Goal: Task Accomplishment & Management: Complete application form

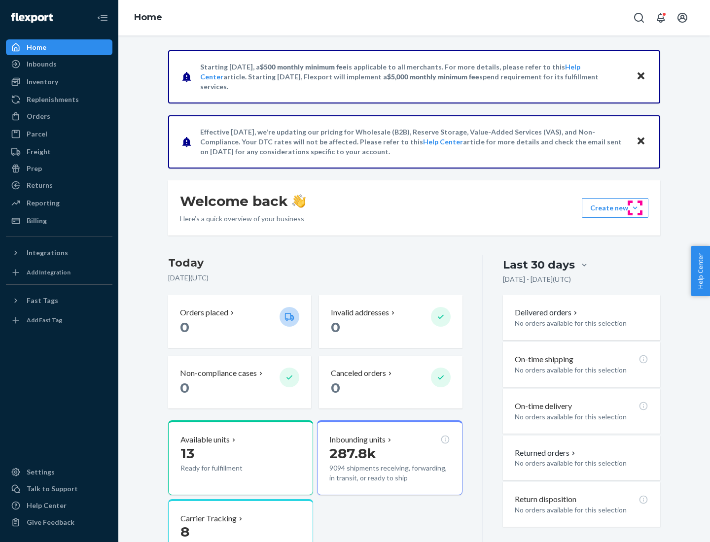
click at [635, 208] on button "Create new Create new inbound Create new order Create new product" at bounding box center [615, 208] width 67 height 20
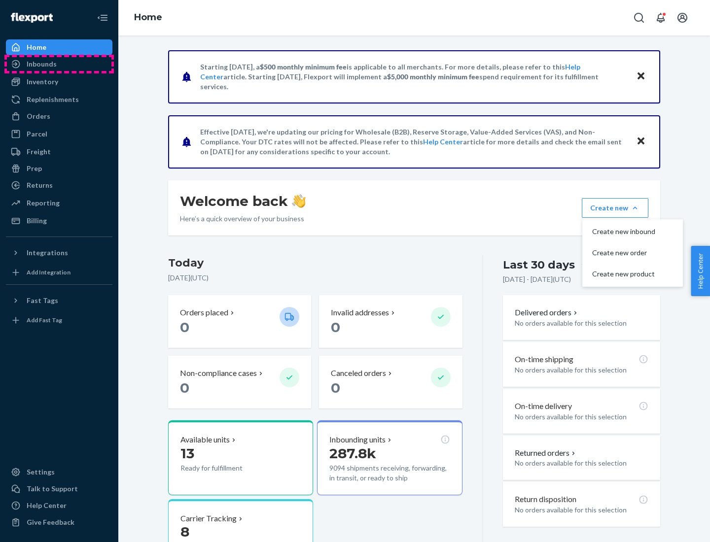
click at [59, 64] on div "Inbounds" at bounding box center [59, 64] width 104 height 14
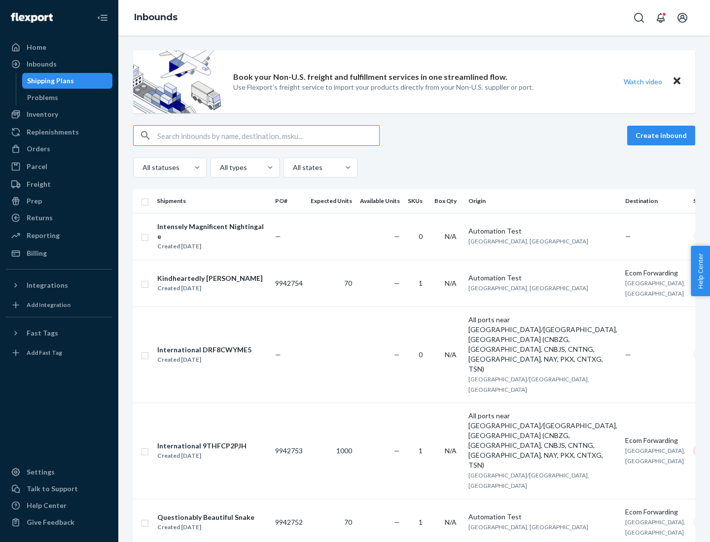
click at [662, 136] on button "Create inbound" at bounding box center [661, 136] width 68 height 20
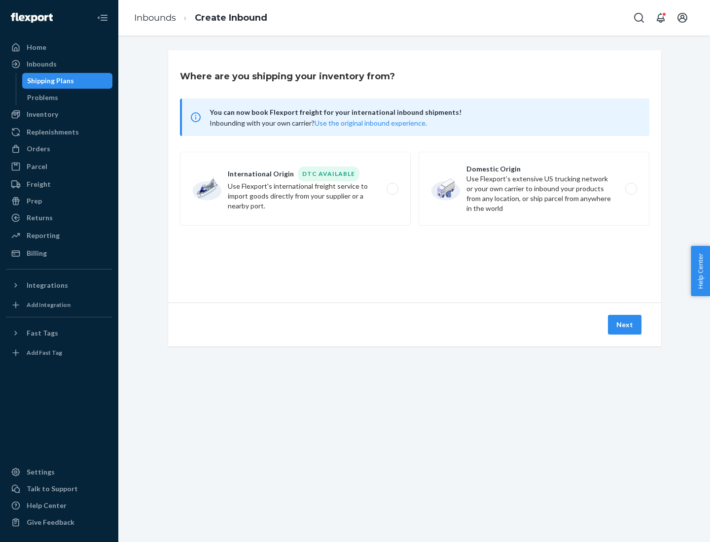
click at [534, 189] on label "Domestic Origin Use Flexport’s extensive US trucking network or your own carrie…" at bounding box center [533, 189] width 231 height 74
click at [630, 189] on input "Domestic Origin Use Flexport’s extensive US trucking network or your own carrie…" at bounding box center [633, 189] width 6 height 6
radio input "true"
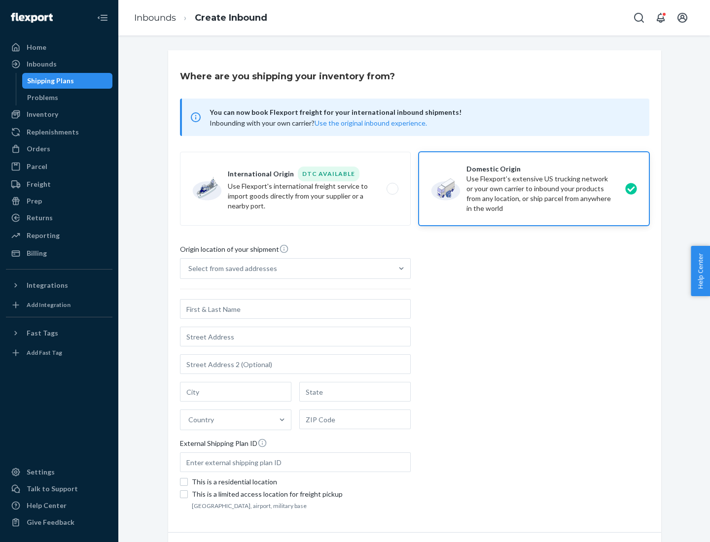
click at [286, 269] on div "Select from saved addresses" at bounding box center [286, 269] width 212 height 20
click at [189, 269] on input "Select from saved addresses" at bounding box center [188, 269] width 1 height 10
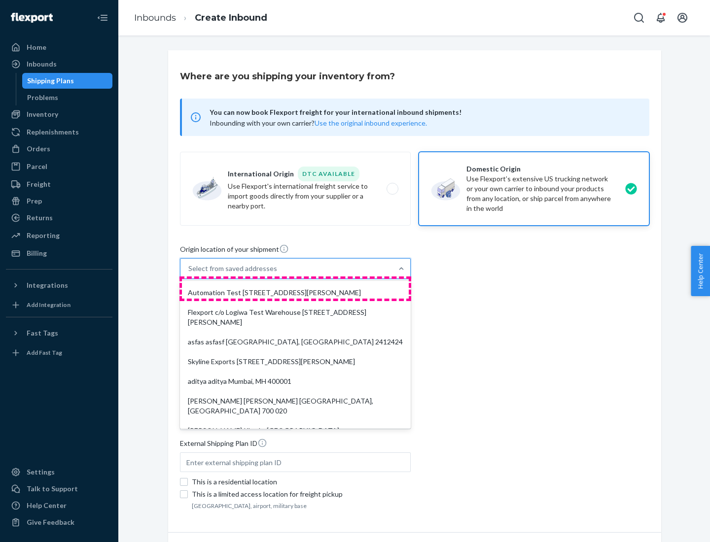
scroll to position [4, 0]
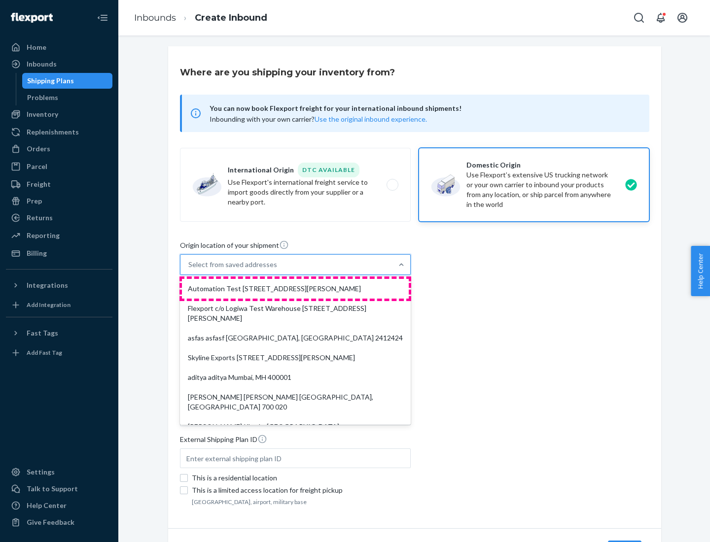
click at [295, 289] on div "Automation Test [STREET_ADDRESS][PERSON_NAME]" at bounding box center [295, 289] width 227 height 20
click at [189, 270] on input "option Automation Test [STREET_ADDRESS][PERSON_NAME]. 9 results available. Use …" at bounding box center [188, 265] width 1 height 10
type input "Automation Test"
type input "9th Floor"
type input "[GEOGRAPHIC_DATA]"
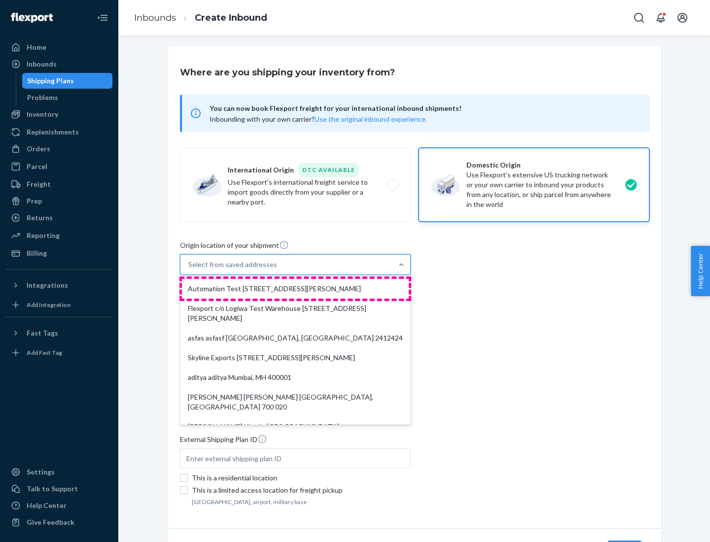
type input "CA"
type input "94104"
type input "[STREET_ADDRESS][PERSON_NAME]"
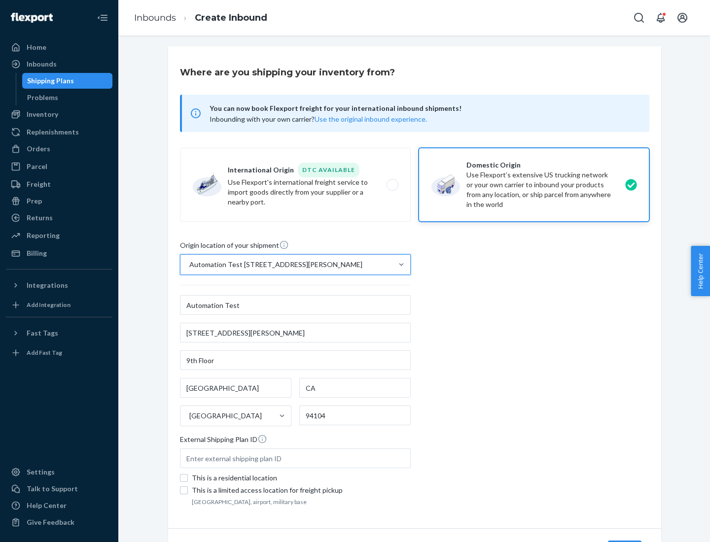
scroll to position [58, 0]
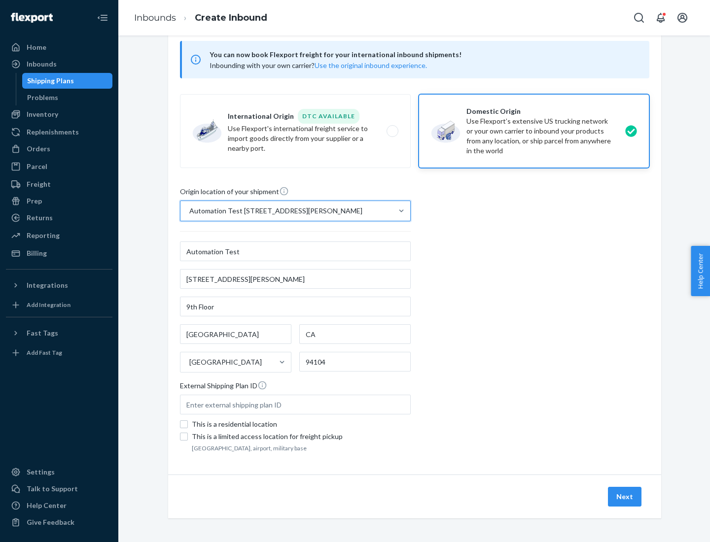
click at [625, 497] on button "Next" at bounding box center [625, 497] width 34 height 20
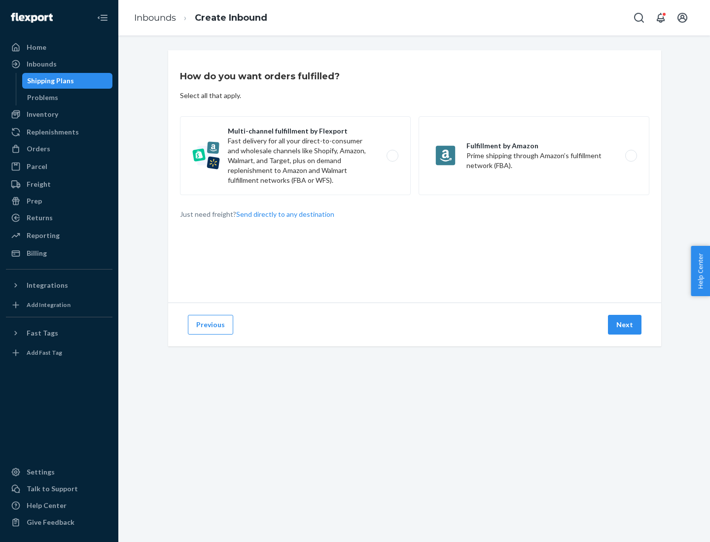
click at [295, 156] on label "Multi-channel fulfillment by Flexport Fast delivery for all your direct-to-cons…" at bounding box center [295, 155] width 231 height 79
click at [392, 156] on input "Multi-channel fulfillment by Flexport Fast delivery for all your direct-to-cons…" at bounding box center [395, 156] width 6 height 6
radio input "true"
click at [625, 325] on button "Next" at bounding box center [625, 325] width 34 height 20
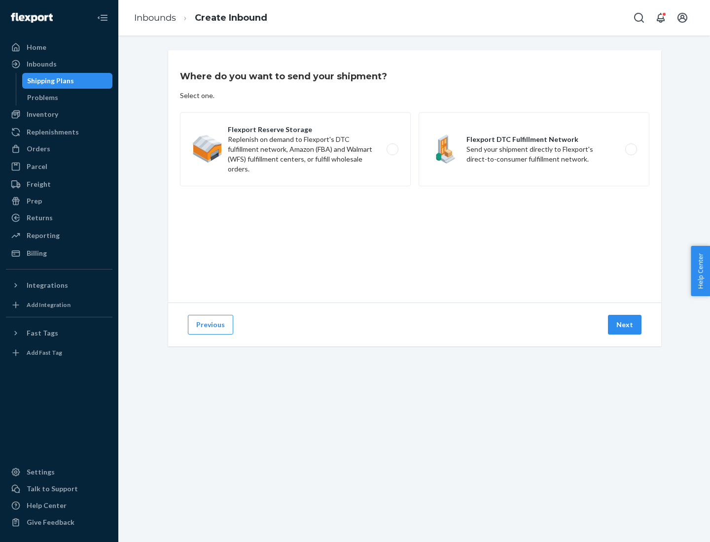
click at [534, 149] on label "Flexport DTC Fulfillment Network Send your shipment directly to Flexport's dire…" at bounding box center [533, 149] width 231 height 74
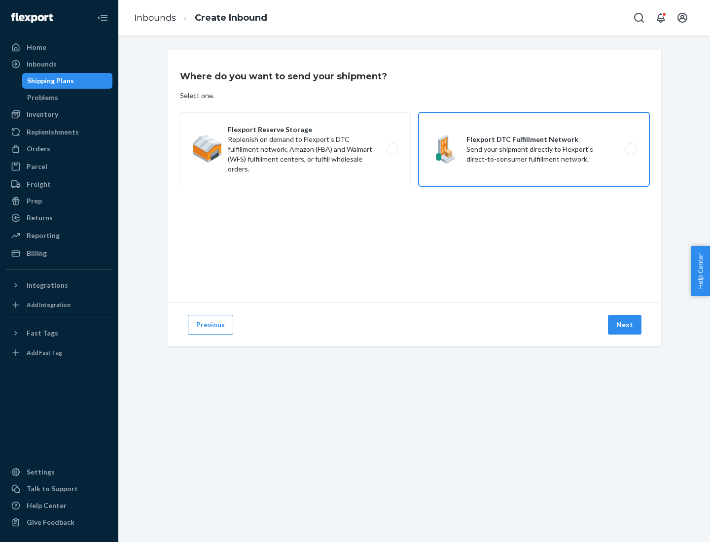
click at [630, 149] on input "Flexport DTC Fulfillment Network Send your shipment directly to Flexport's dire…" at bounding box center [633, 149] width 6 height 6
radio input "true"
click at [625, 325] on button "Next" at bounding box center [625, 325] width 34 height 20
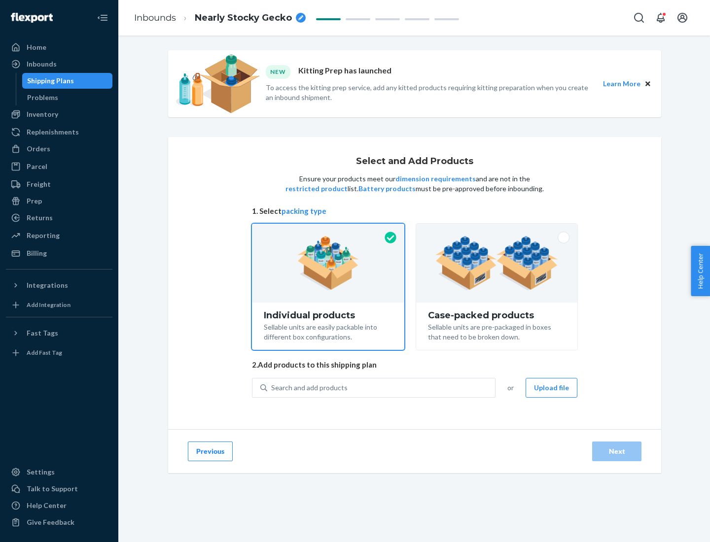
click at [497, 263] on img at bounding box center [496, 263] width 123 height 54
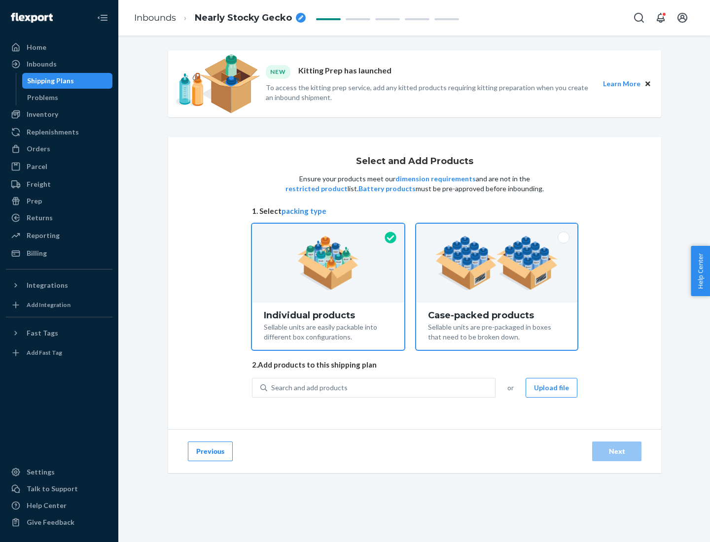
click at [497, 230] on input "Case-packed products Sellable units are pre-packaged in boxes that need to be b…" at bounding box center [496, 227] width 6 height 6
radio input "true"
radio input "false"
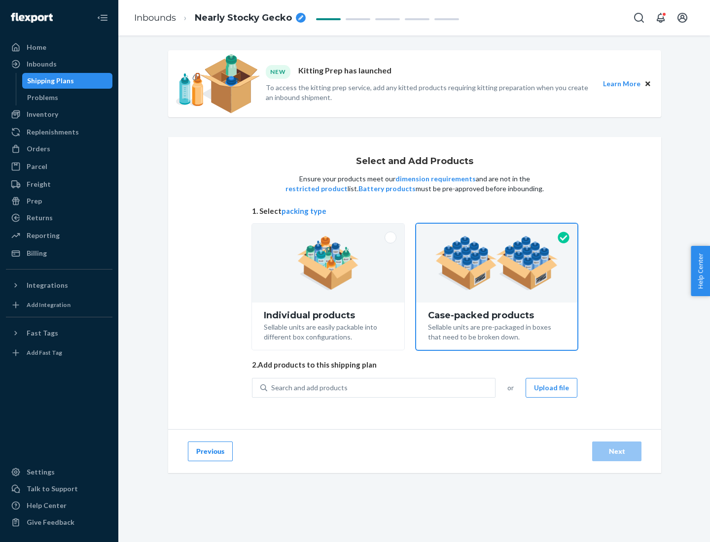
click at [381, 387] on div "Search and add products" at bounding box center [381, 388] width 228 height 18
click at [272, 387] on input "Search and add products" at bounding box center [271, 388] width 1 height 10
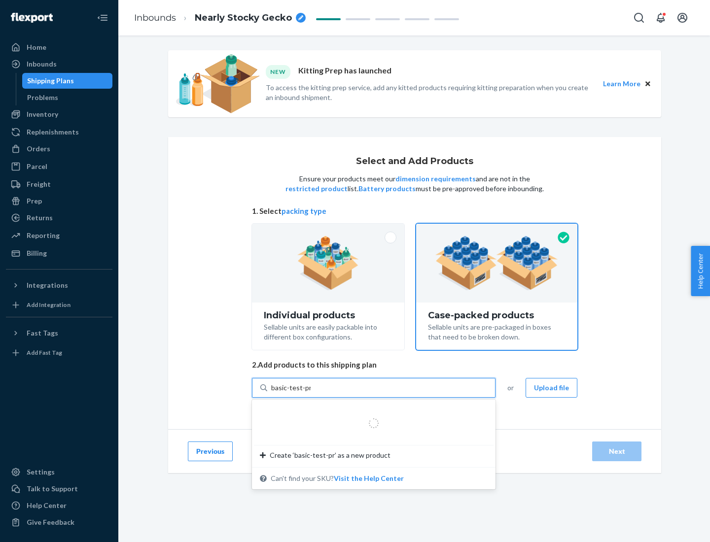
type input "basic-test-product-1"
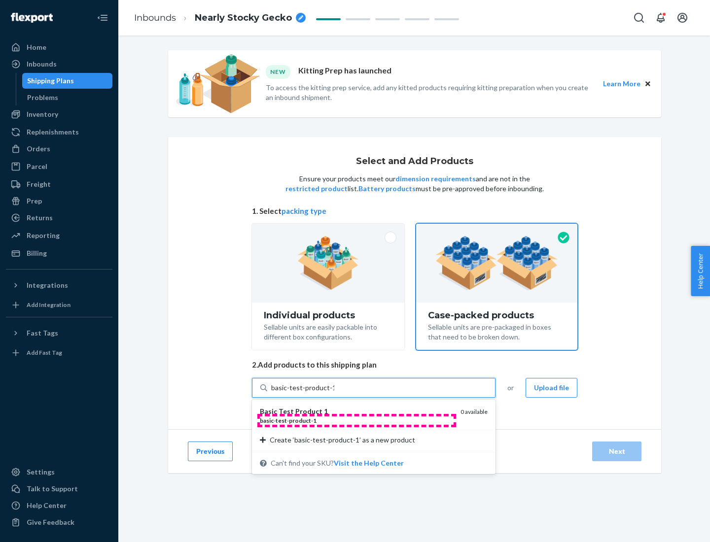
click at [356, 420] on div "basic - test - product - 1" at bounding box center [356, 420] width 193 height 8
click at [334, 393] on input "basic-test-product-1" at bounding box center [302, 388] width 63 height 10
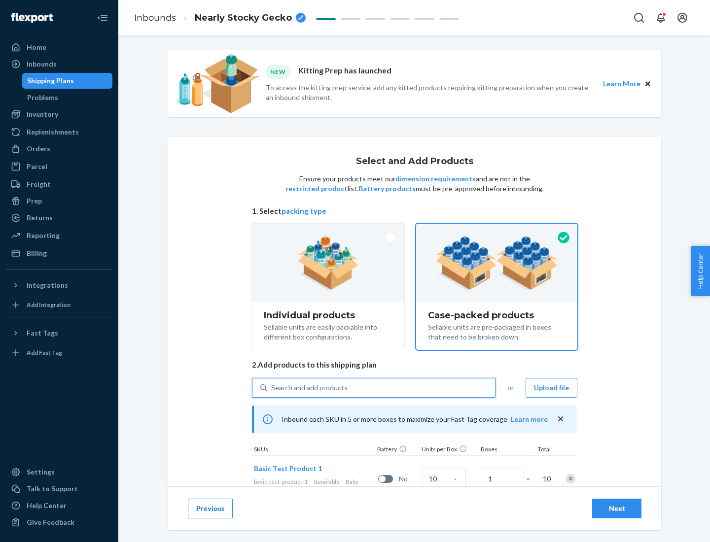
scroll to position [35, 0]
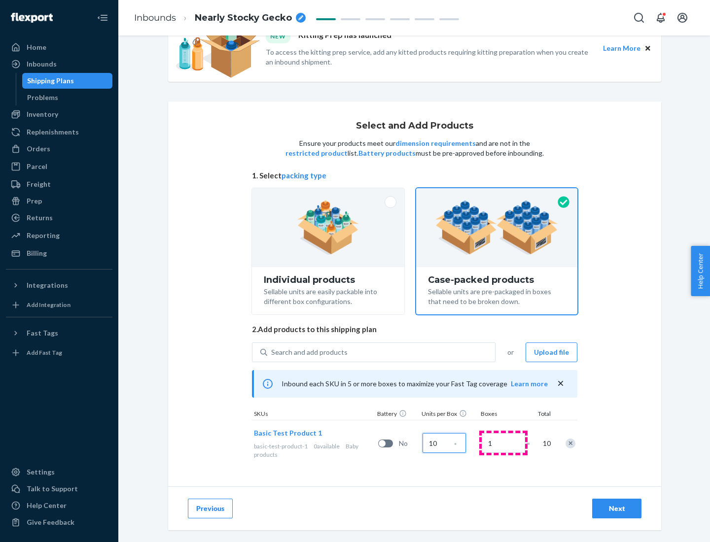
type input "10"
type input "7"
click at [617, 509] on div "Next" at bounding box center [616, 509] width 33 height 10
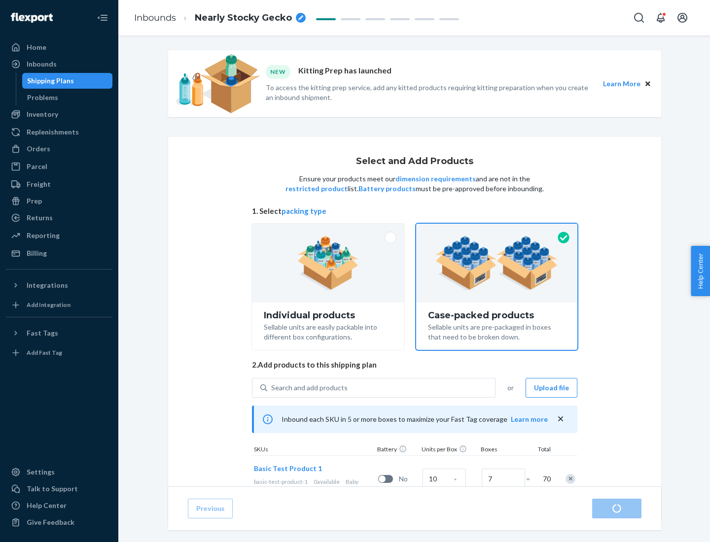
radio input "true"
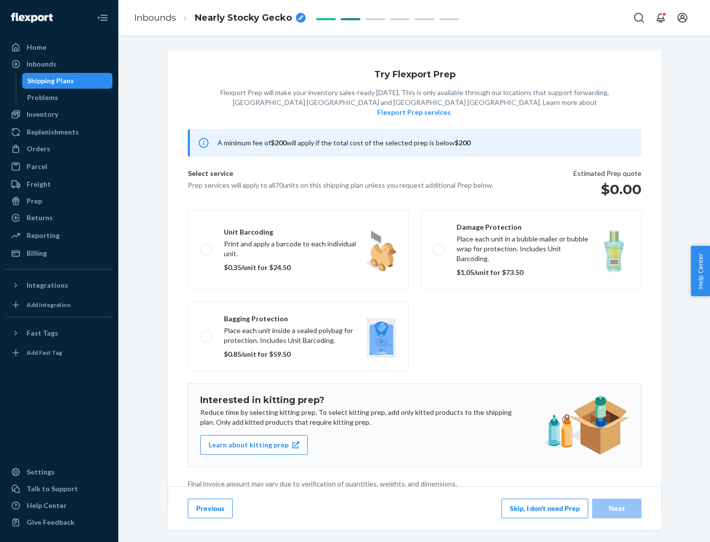
scroll to position [2, 0]
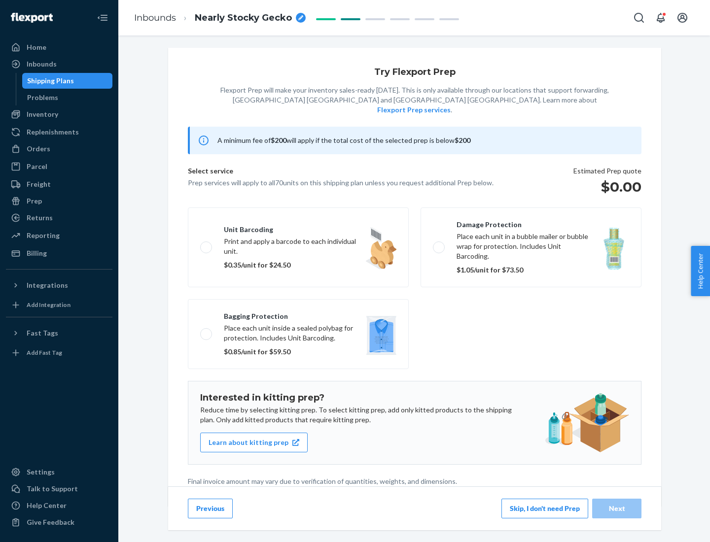
click at [545, 508] on button "Skip, I don't need Prep" at bounding box center [544, 509] width 87 height 20
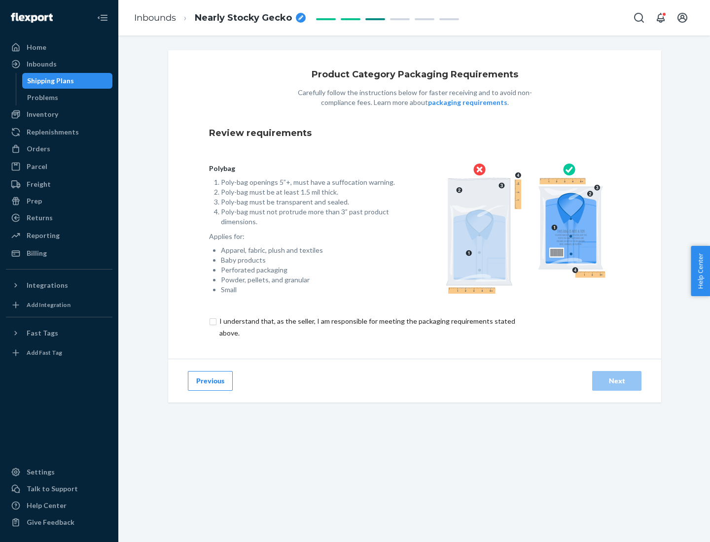
click at [366, 327] on input "checkbox" at bounding box center [373, 327] width 328 height 24
checkbox input "true"
click at [617, 380] on div "Next" at bounding box center [616, 381] width 33 height 10
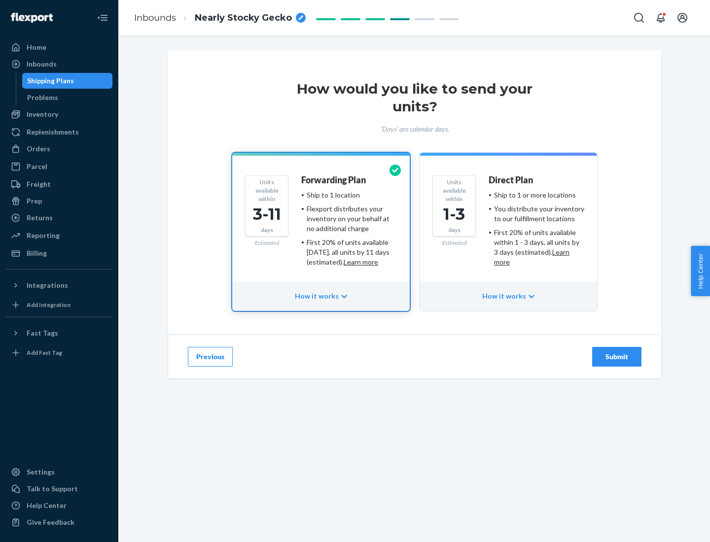
click at [508, 225] on ul "Ship to 1 or more locations You distribute your inventory to our fulfillment lo…" at bounding box center [536, 228] width 96 height 77
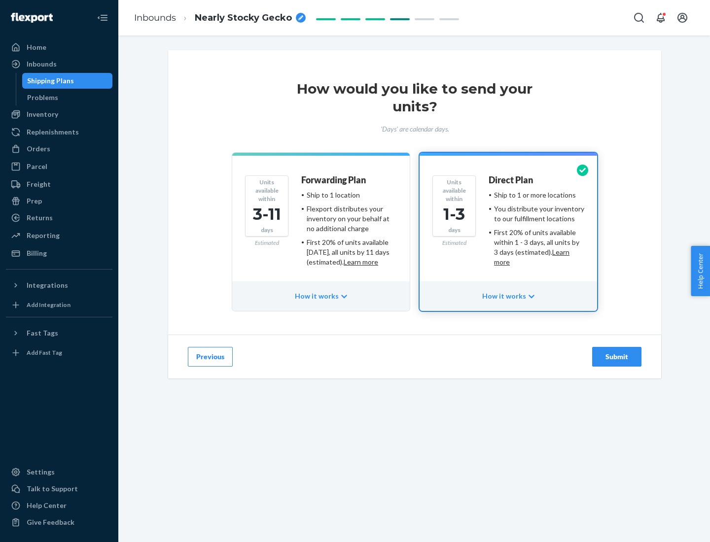
click at [617, 357] on div "Submit" at bounding box center [616, 357] width 33 height 10
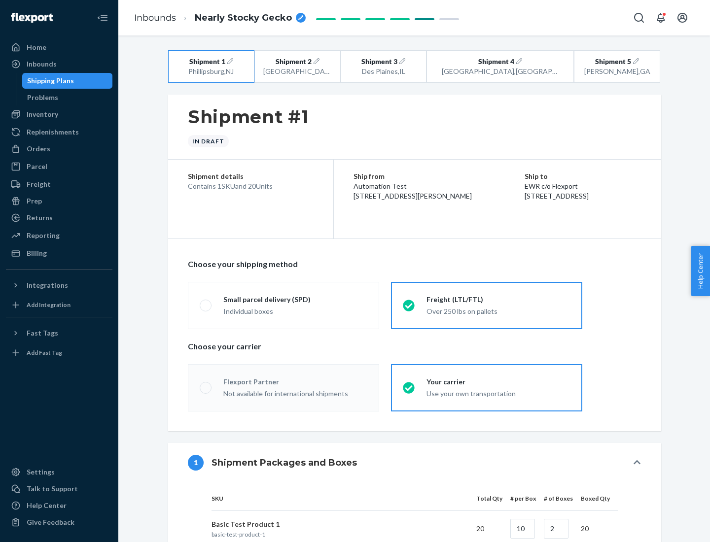
radio input "true"
radio input "false"
radio input "true"
radio input "false"
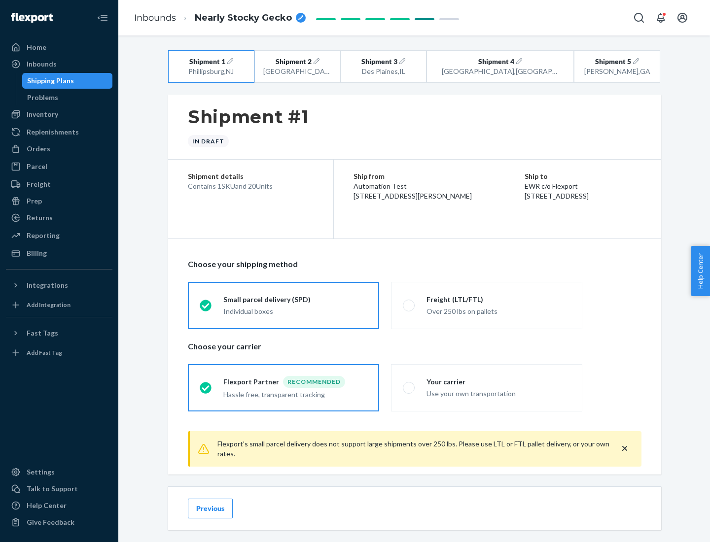
scroll to position [11, 0]
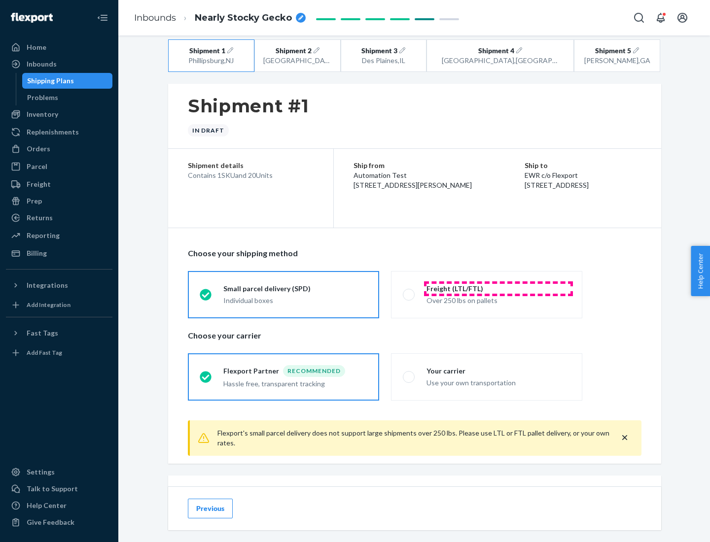
click at [498, 288] on div "Freight (LTL/FTL)" at bounding box center [498, 289] width 144 height 10
click at [409, 291] on input "Freight (LTL/FTL) Over 250 lbs on pallets" at bounding box center [406, 294] width 6 height 6
radio input "true"
radio input "false"
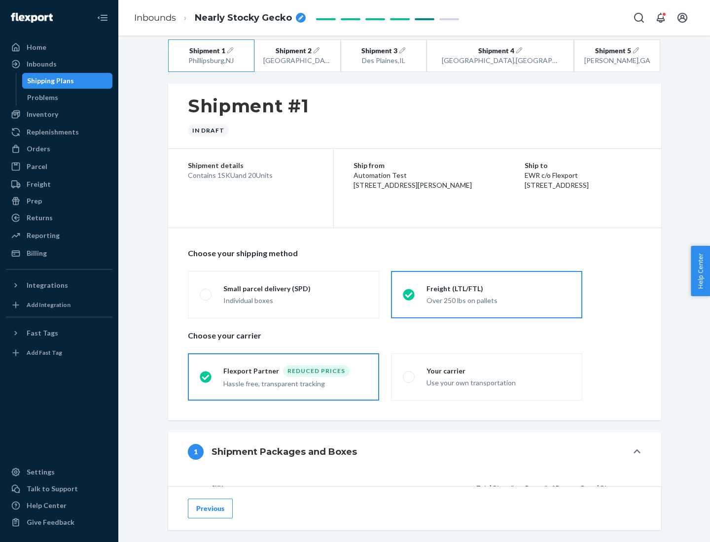
scroll to position [93, 0]
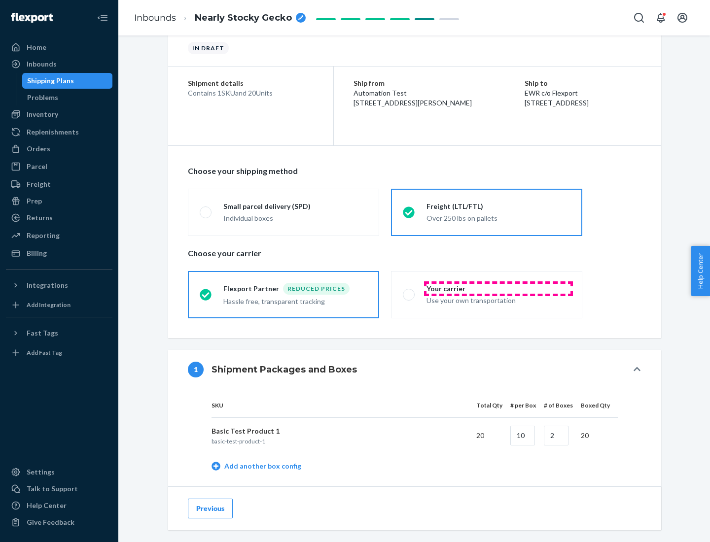
click at [498, 288] on div "Your carrier" at bounding box center [498, 289] width 144 height 10
click at [409, 291] on input "Your carrier Use your own transportation" at bounding box center [406, 294] width 6 height 6
radio input "true"
radio input "false"
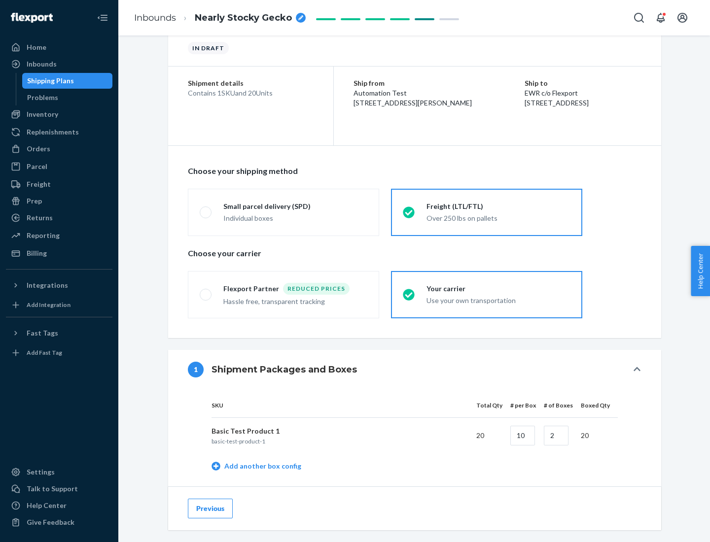
scroll to position [311, 0]
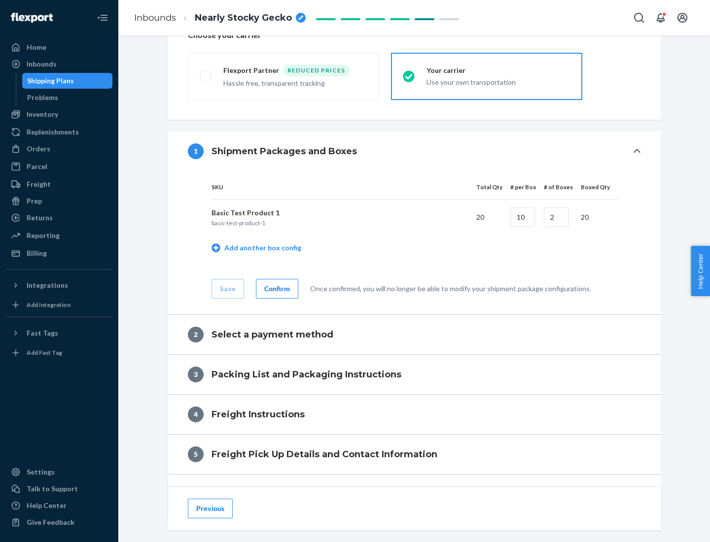
click at [275, 288] on div "Confirm" at bounding box center [277, 289] width 26 height 10
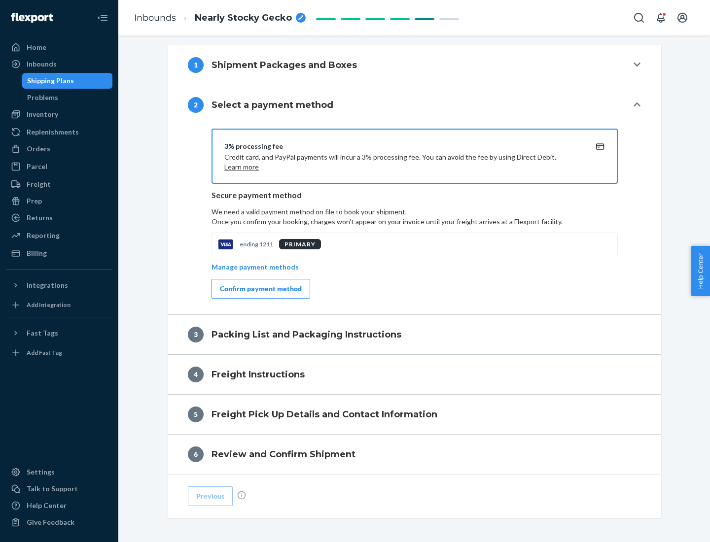
click at [260, 289] on div "Confirm payment method" at bounding box center [261, 289] width 82 height 10
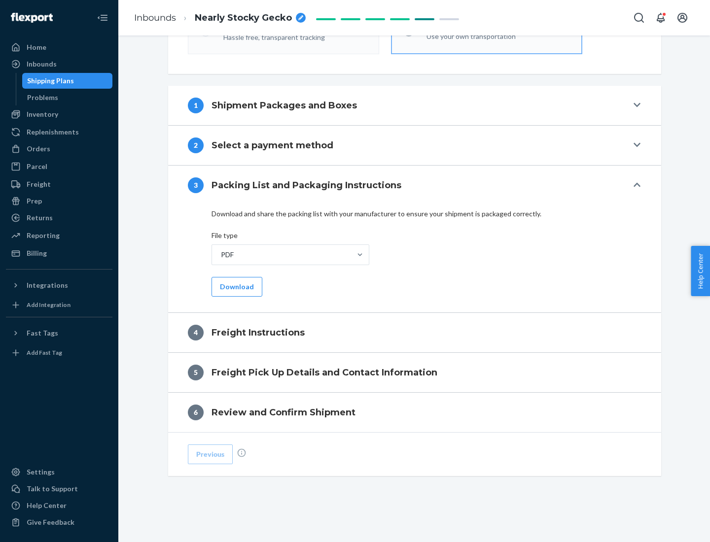
scroll to position [355, 0]
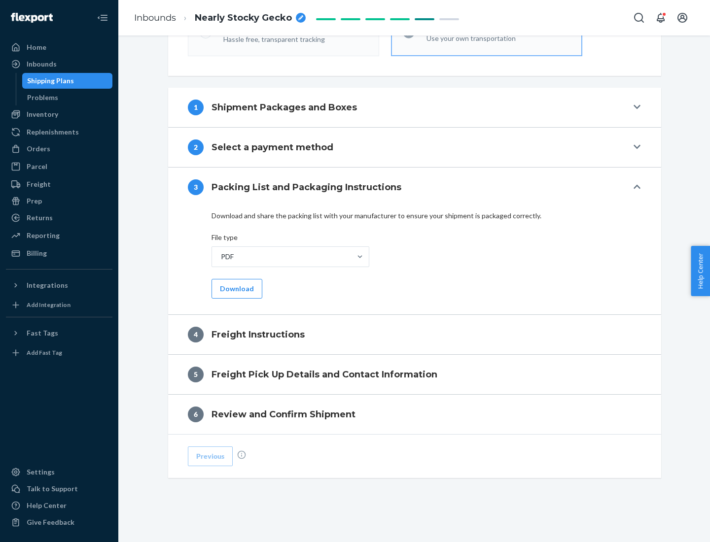
click at [236, 288] on button "Download" at bounding box center [236, 289] width 51 height 20
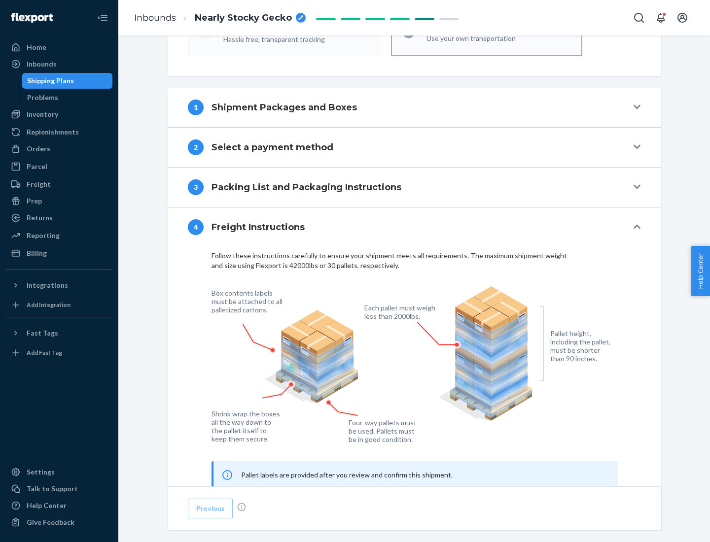
scroll to position [596, 0]
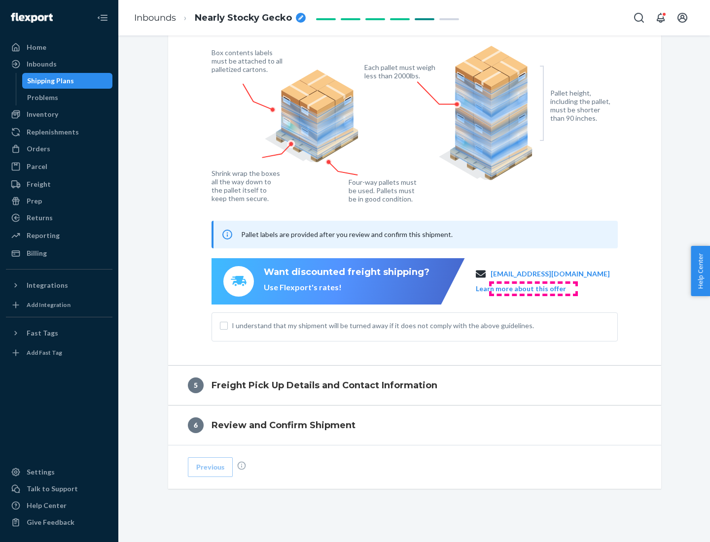
click at [533, 288] on button "Learn more about this offer" at bounding box center [521, 289] width 90 height 10
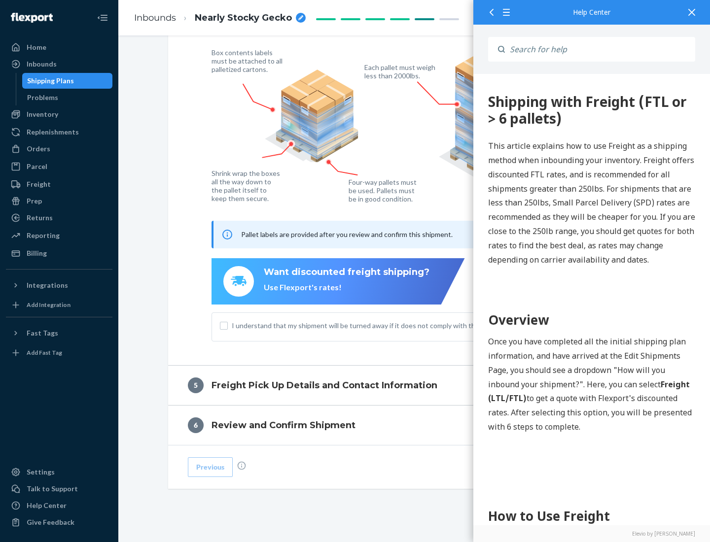
scroll to position [0, 0]
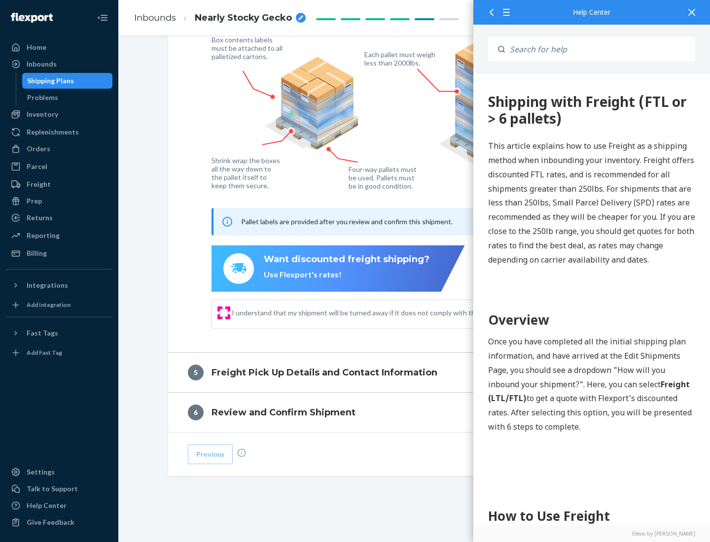
click at [224, 312] on input "I understand that my shipment will be turned away if it does not comply with th…" at bounding box center [224, 313] width 8 height 8
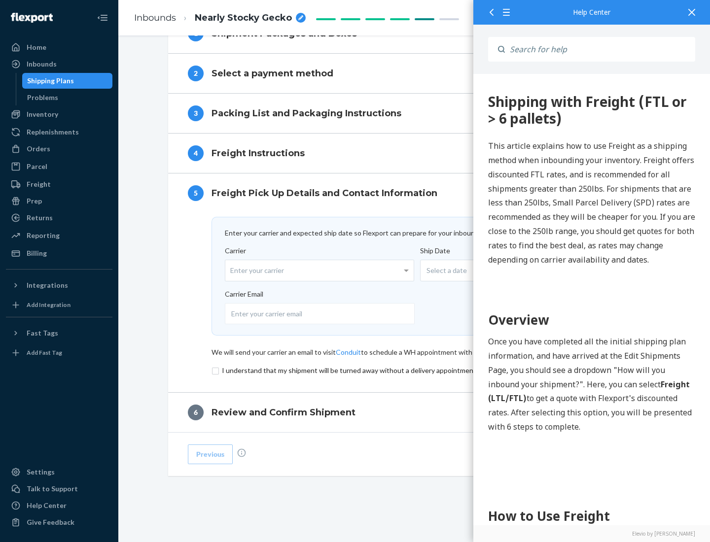
scroll to position [429, 0]
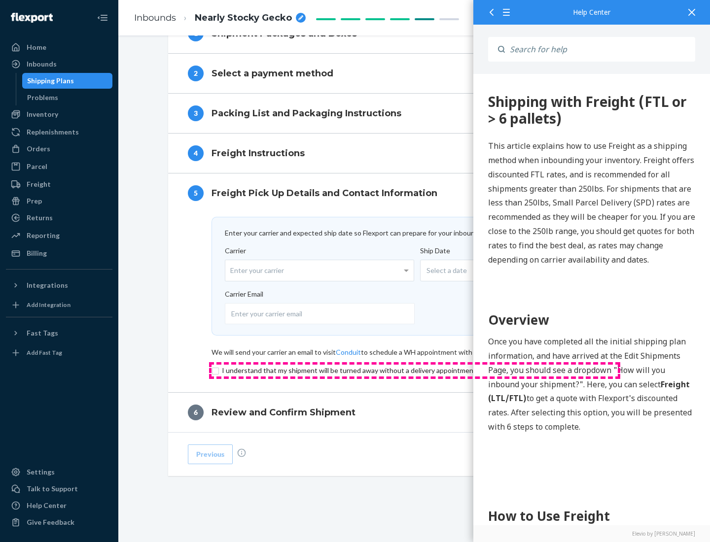
click at [414, 370] on input "checkbox" at bounding box center [414, 371] width 406 height 12
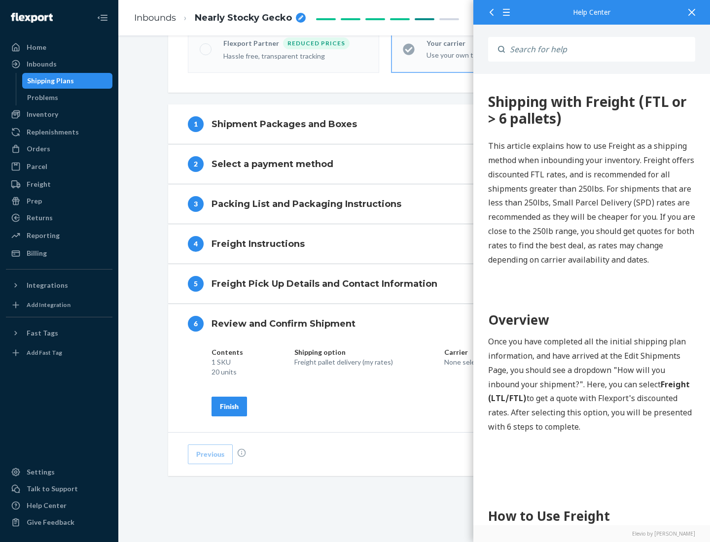
scroll to position [339, 0]
click at [229, 406] on div "Finish" at bounding box center [229, 407] width 19 height 10
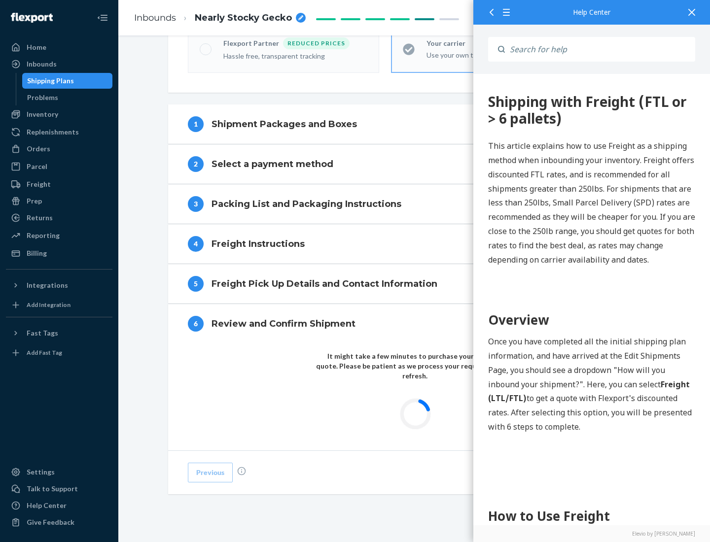
scroll to position [289, 0]
